Goal: Task Accomplishment & Management: Manage account settings

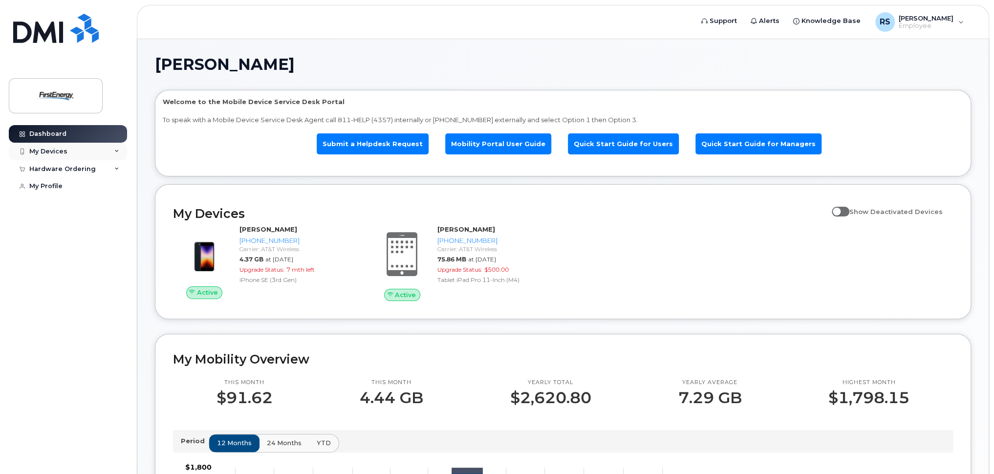
click at [52, 148] on div "My Devices" at bounding box center [48, 152] width 38 height 8
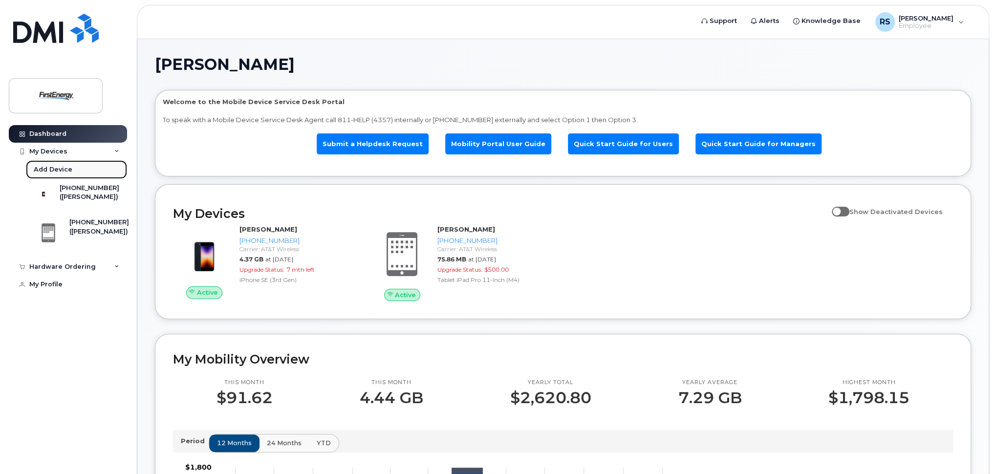
click at [71, 170] on link "Add Device" at bounding box center [76, 169] width 101 height 19
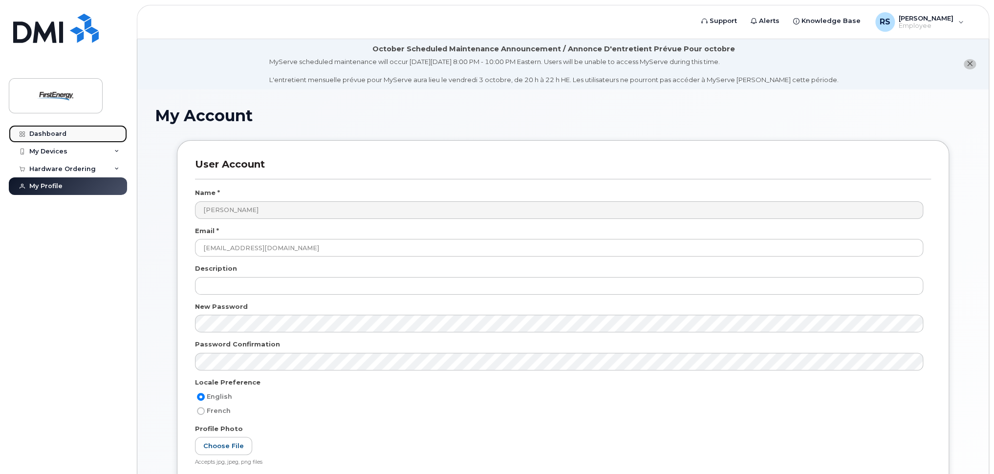
click at [83, 134] on link "Dashboard" at bounding box center [68, 134] width 118 height 18
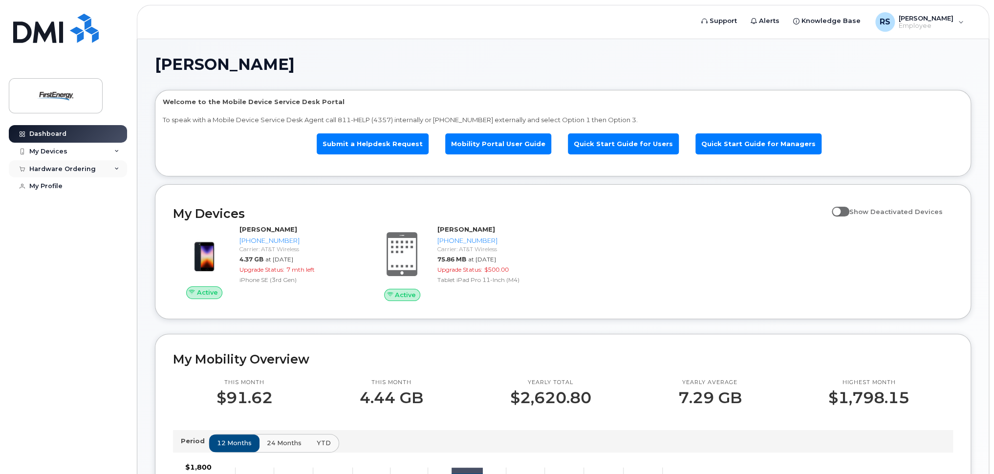
click at [62, 171] on div "Hardware Ordering" at bounding box center [62, 169] width 66 height 8
click at [59, 180] on link "My Orders" at bounding box center [76, 186] width 101 height 19
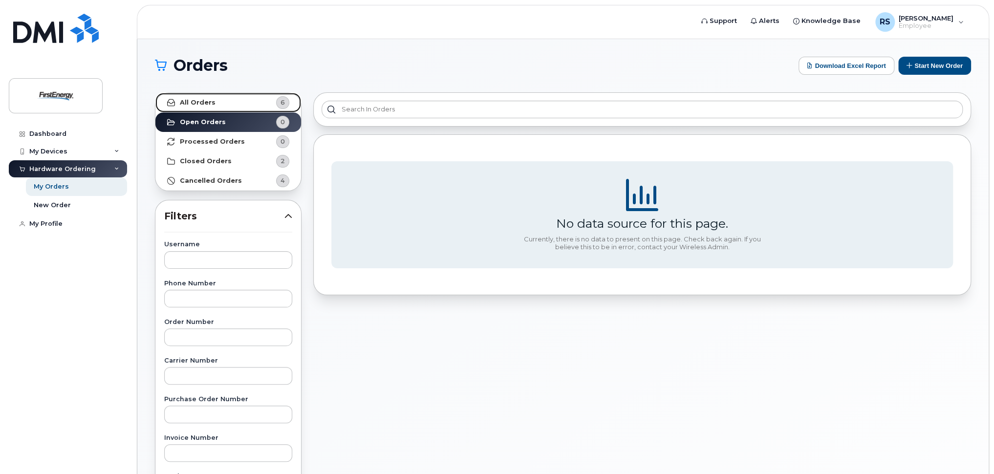
click at [222, 104] on link "All Orders 6" at bounding box center [228, 103] width 146 height 20
